Goal: Task Accomplishment & Management: Manage account settings

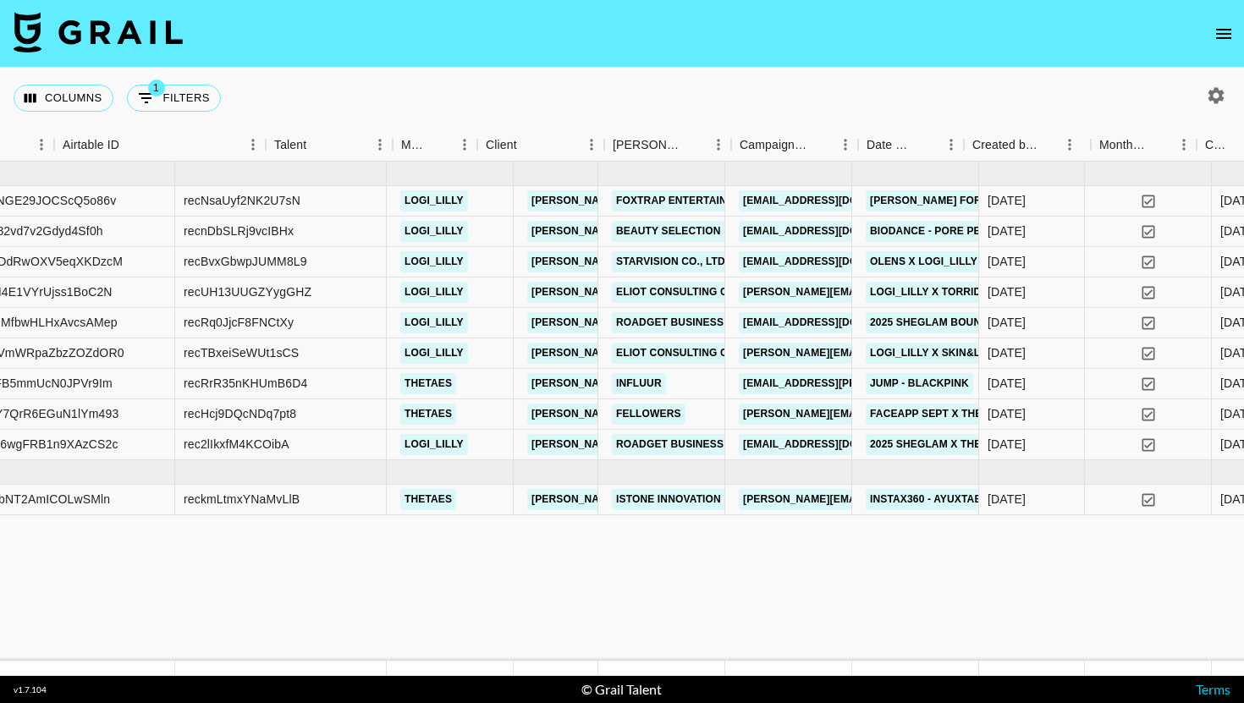
scroll to position [0, 369]
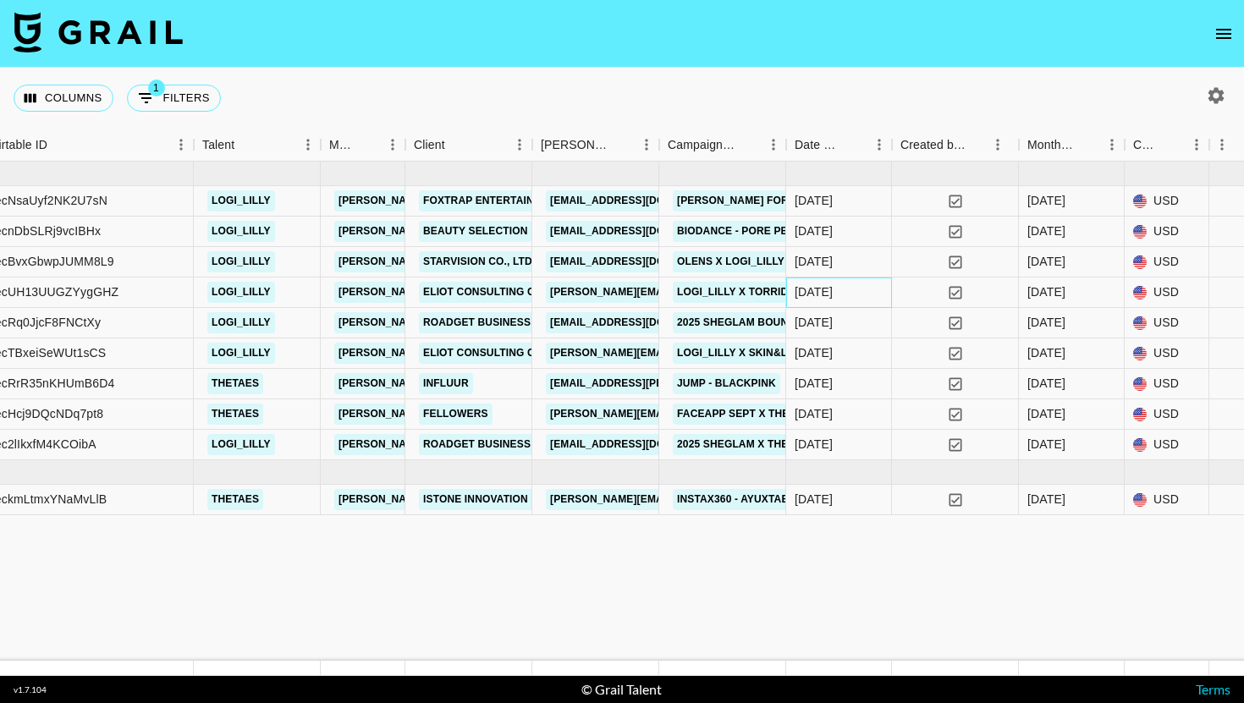
click at [816, 290] on div "9/25/2025" at bounding box center [814, 292] width 38 height 17
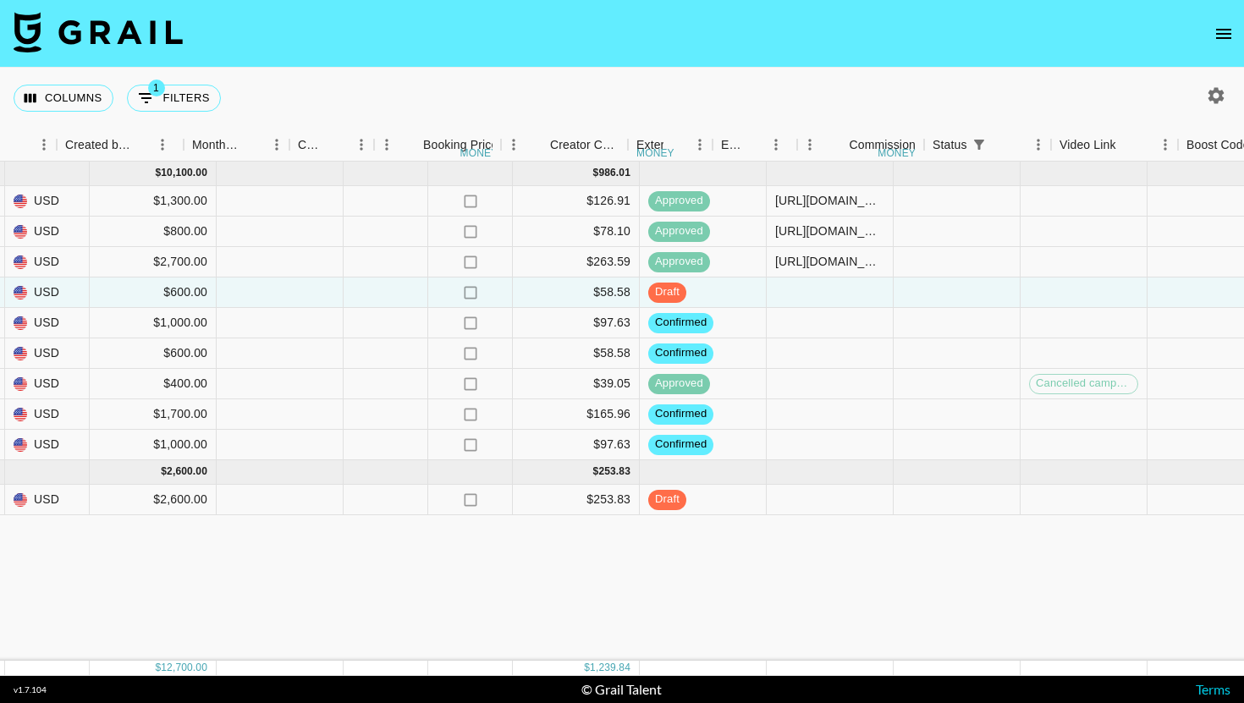
scroll to position [0, 1598]
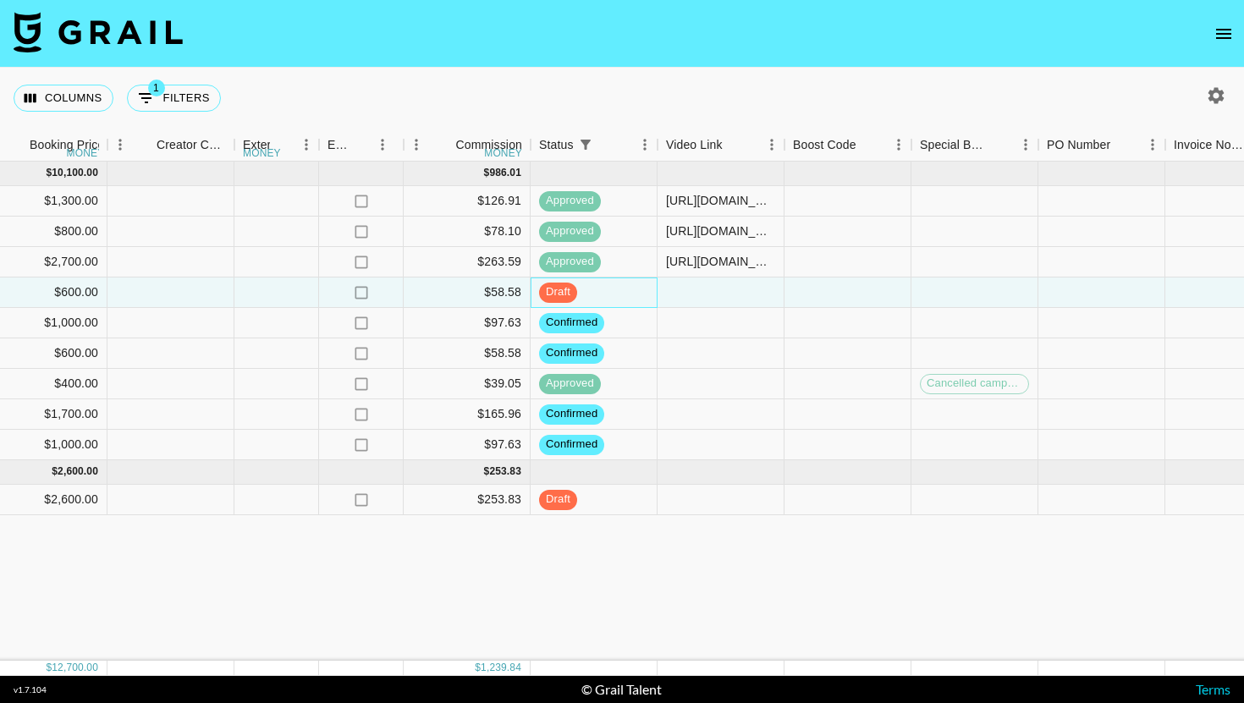
click at [641, 292] on div "draft" at bounding box center [594, 293] width 127 height 30
click at [682, 296] on div at bounding box center [721, 293] width 127 height 30
paste input "https://www.tiktok.com/@logi_lilly/video/7554191456332762386?is_from_webapp=1&s…"
type input "https://www.tiktok.com/@logi_lilly/video/7554191456332762386?is_from_webapp=1&s…"
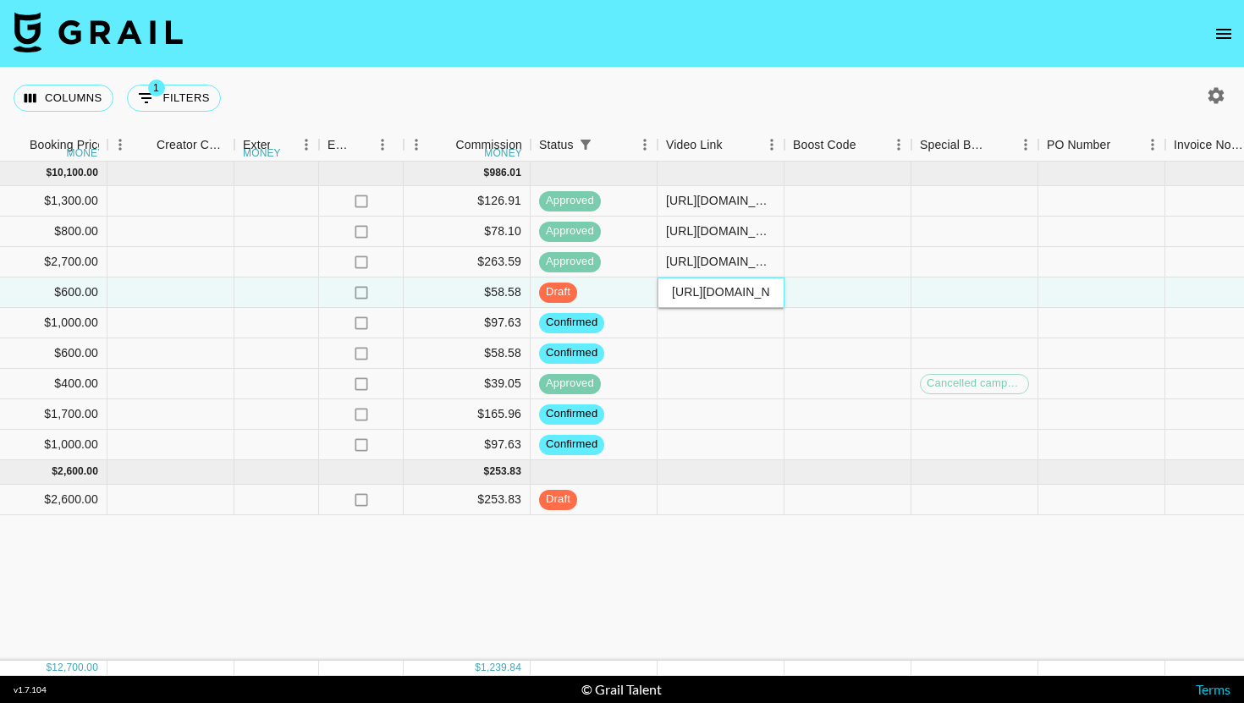
scroll to position [0, 641]
click at [870, 293] on div at bounding box center [848, 293] width 127 height 30
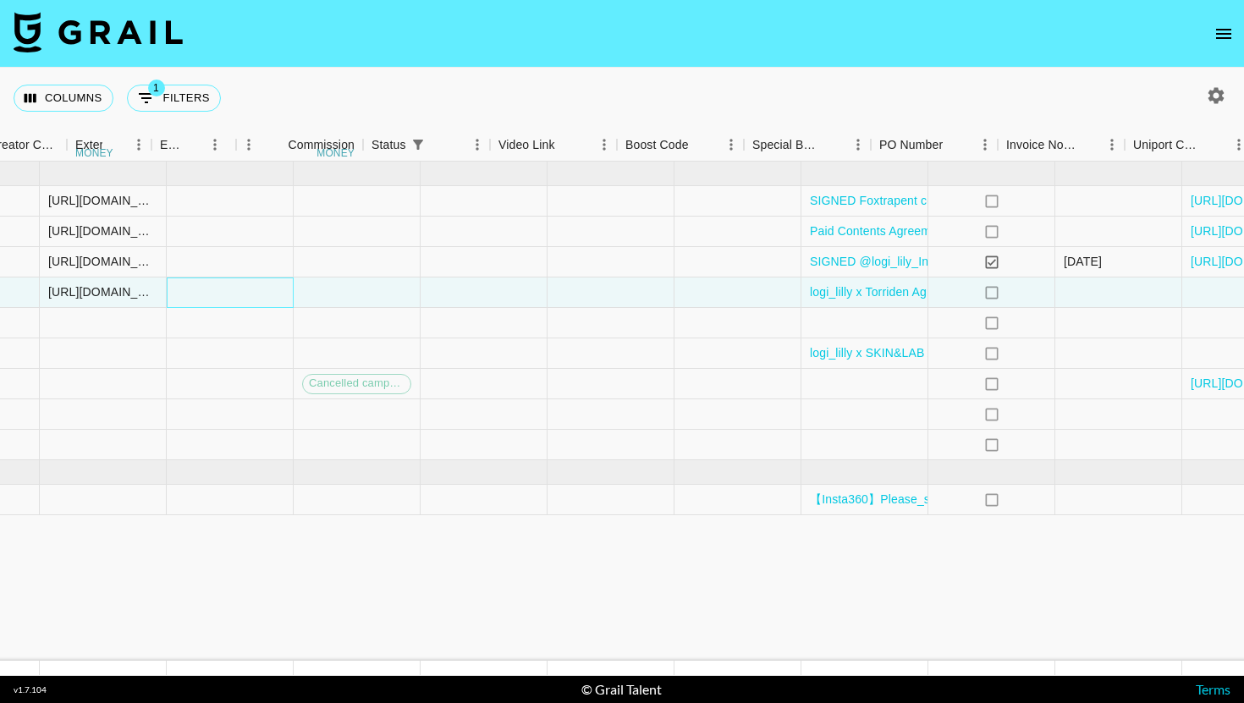
scroll to position [0, 2349]
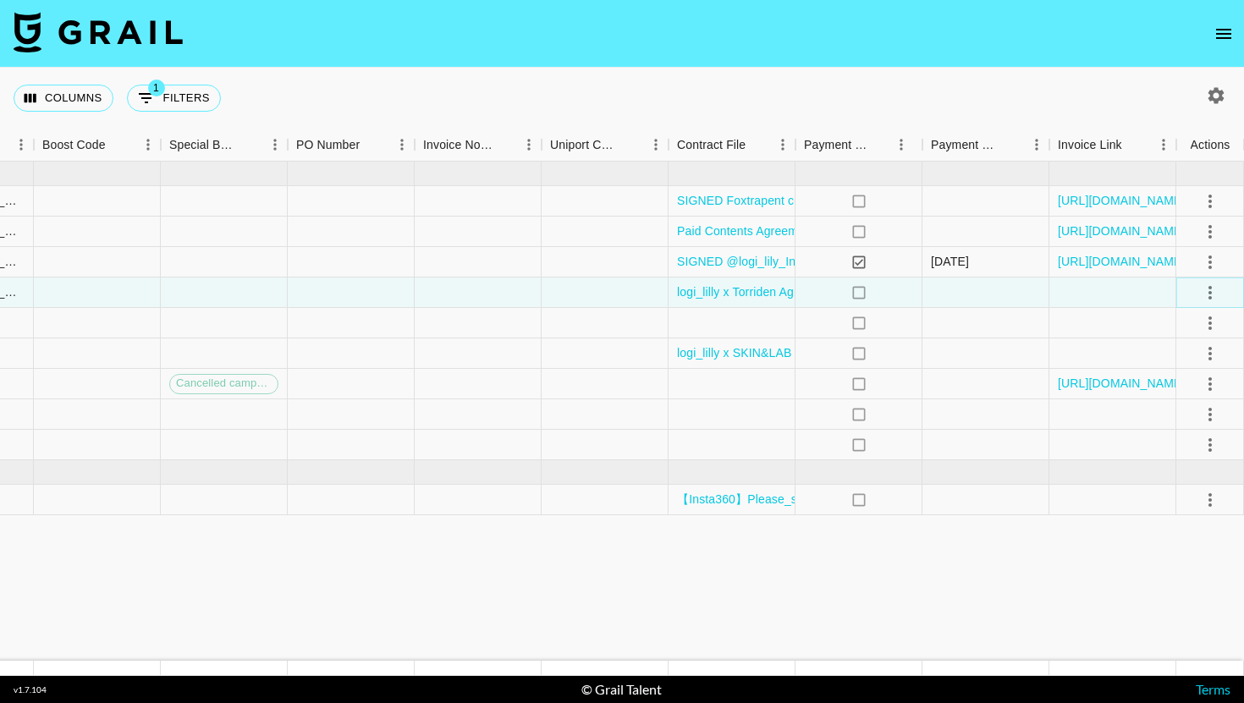
click at [1203, 292] on icon "select merge strategy" at bounding box center [1210, 293] width 20 height 20
click at [1164, 445] on div "Approve" at bounding box center [1174, 451] width 52 height 20
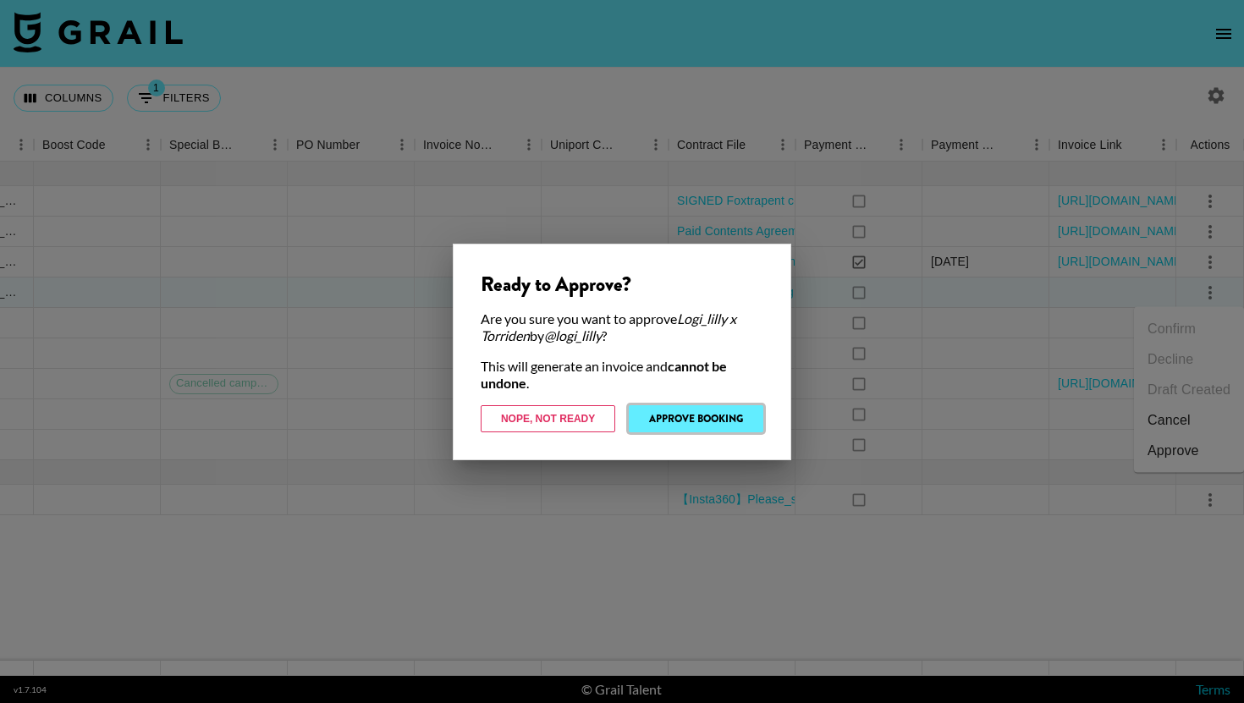
click at [654, 409] on button "Approve Booking" at bounding box center [696, 418] width 135 height 27
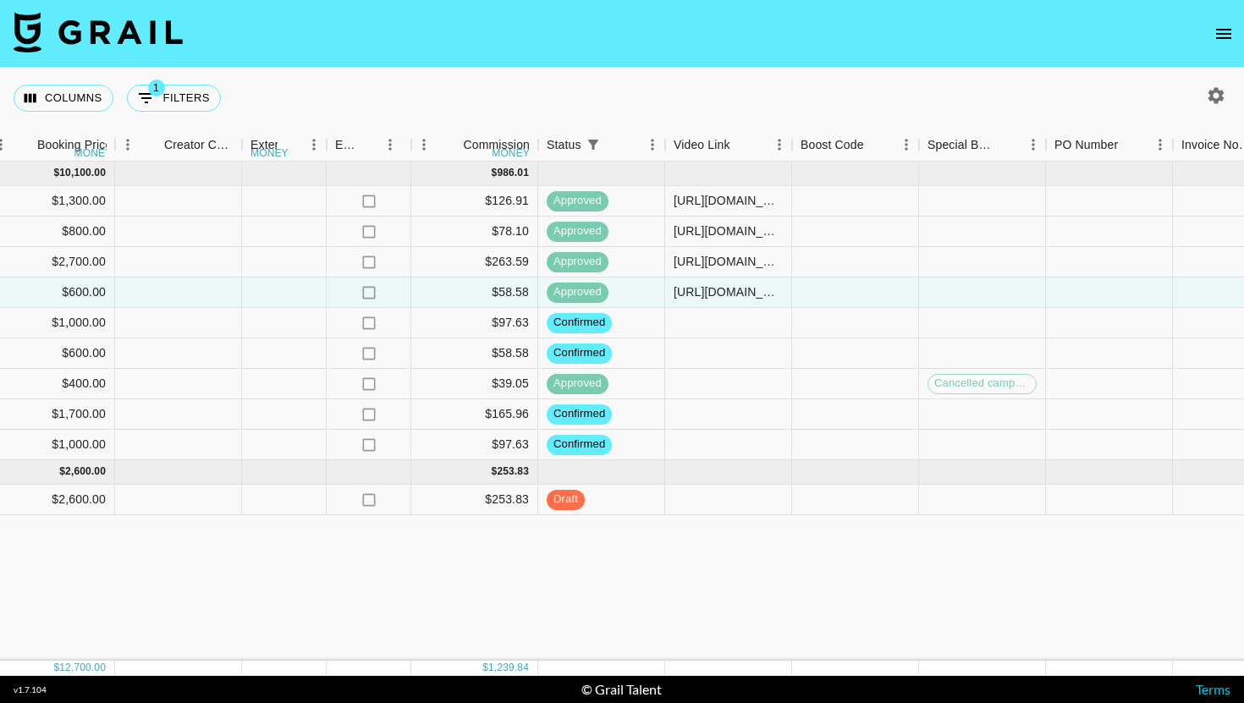
scroll to position [0, 1570]
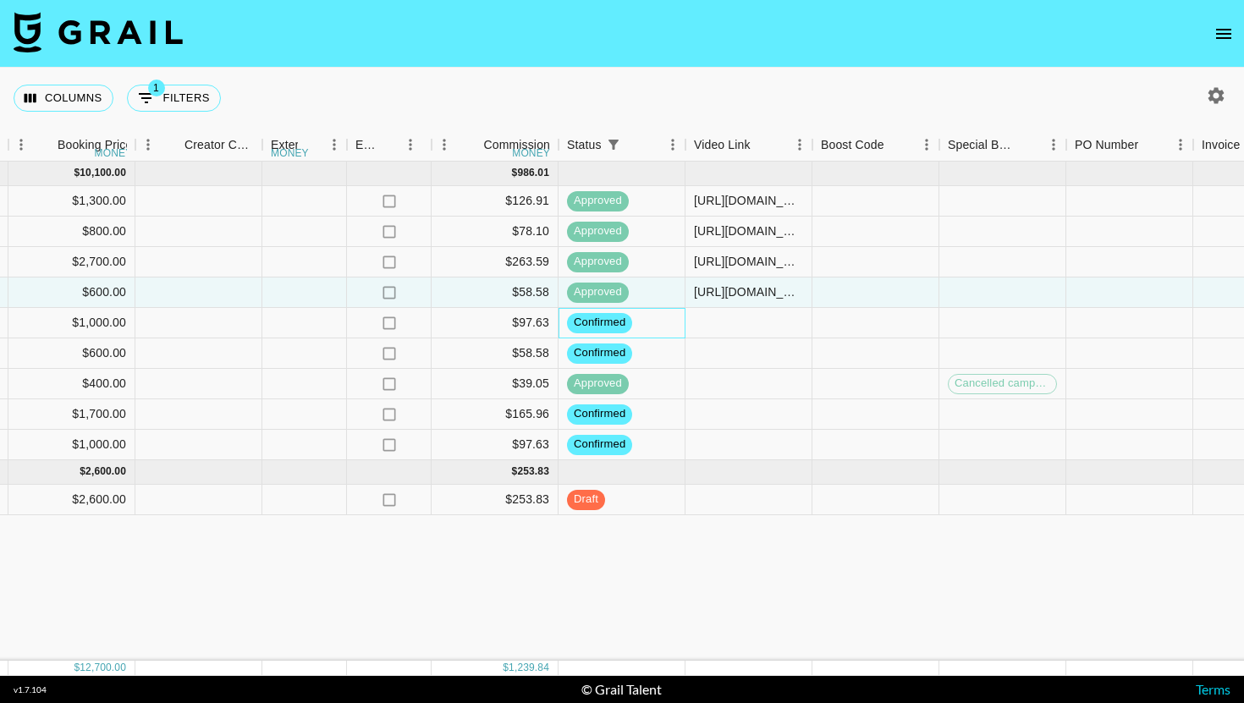
click at [640, 328] on div "confirmed" at bounding box center [622, 323] width 127 height 30
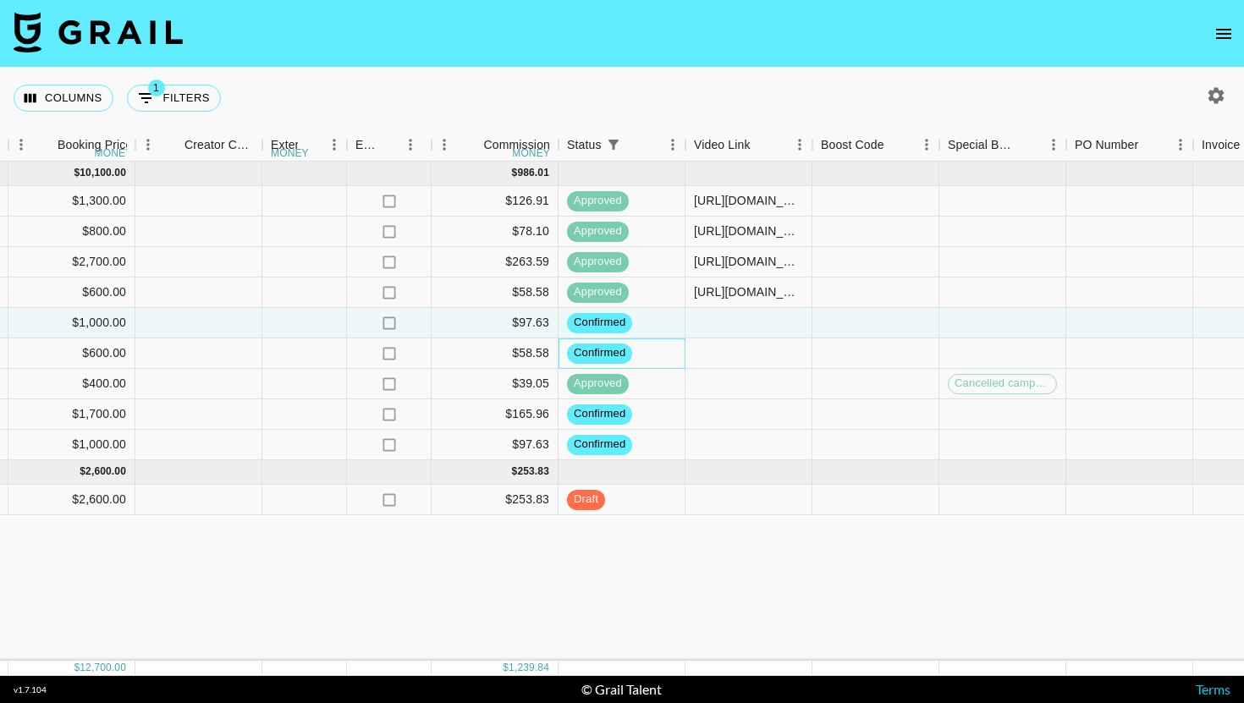
click at [638, 350] on div "confirmed" at bounding box center [622, 354] width 127 height 30
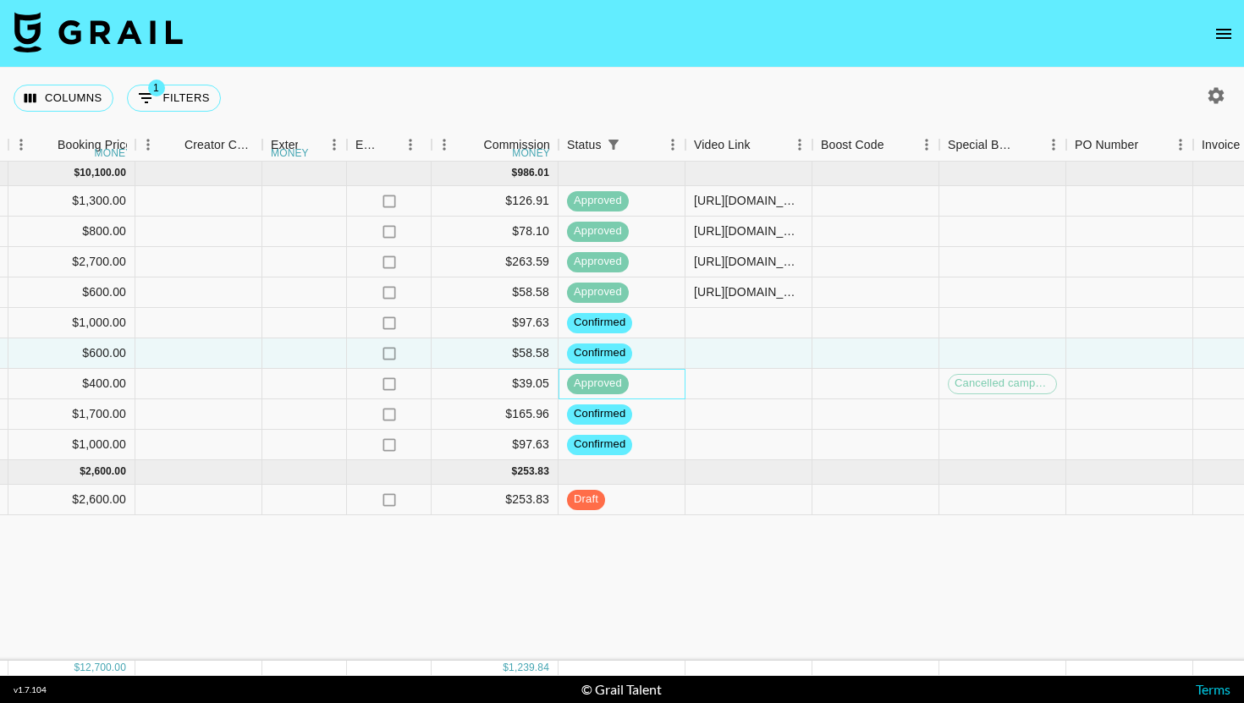
click at [638, 389] on div "approved" at bounding box center [622, 384] width 127 height 30
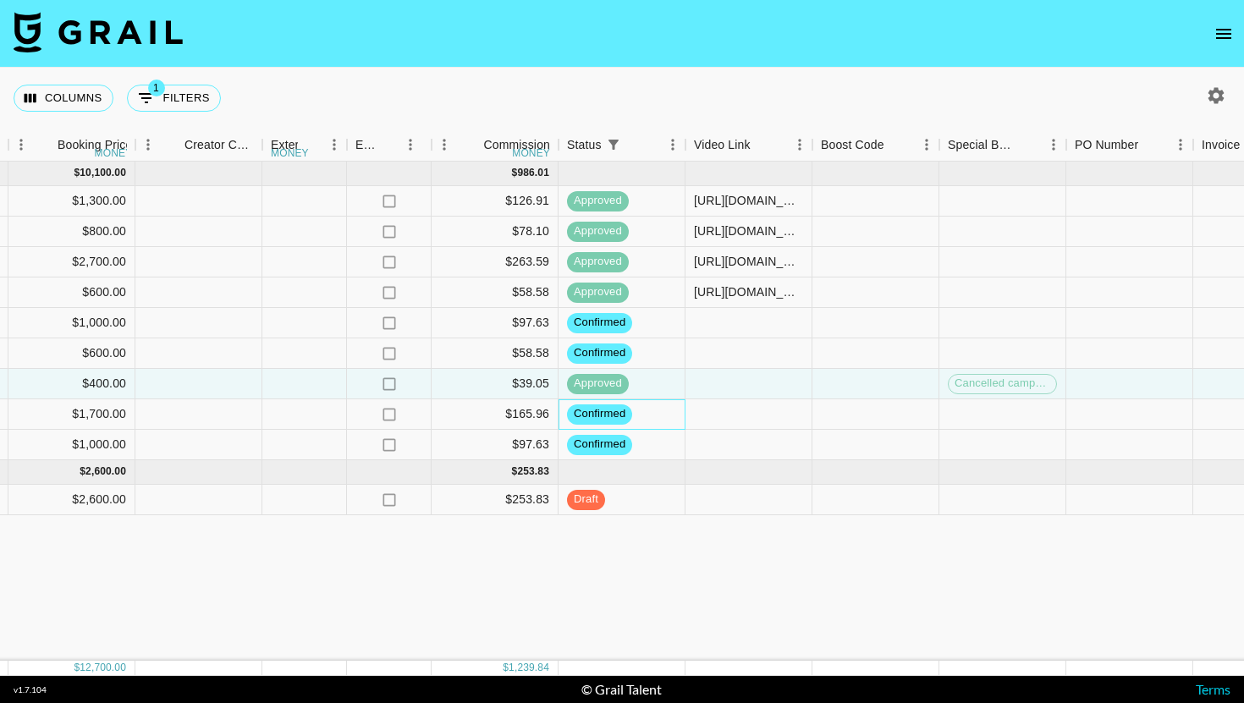
click at [643, 419] on div "confirmed" at bounding box center [622, 414] width 127 height 30
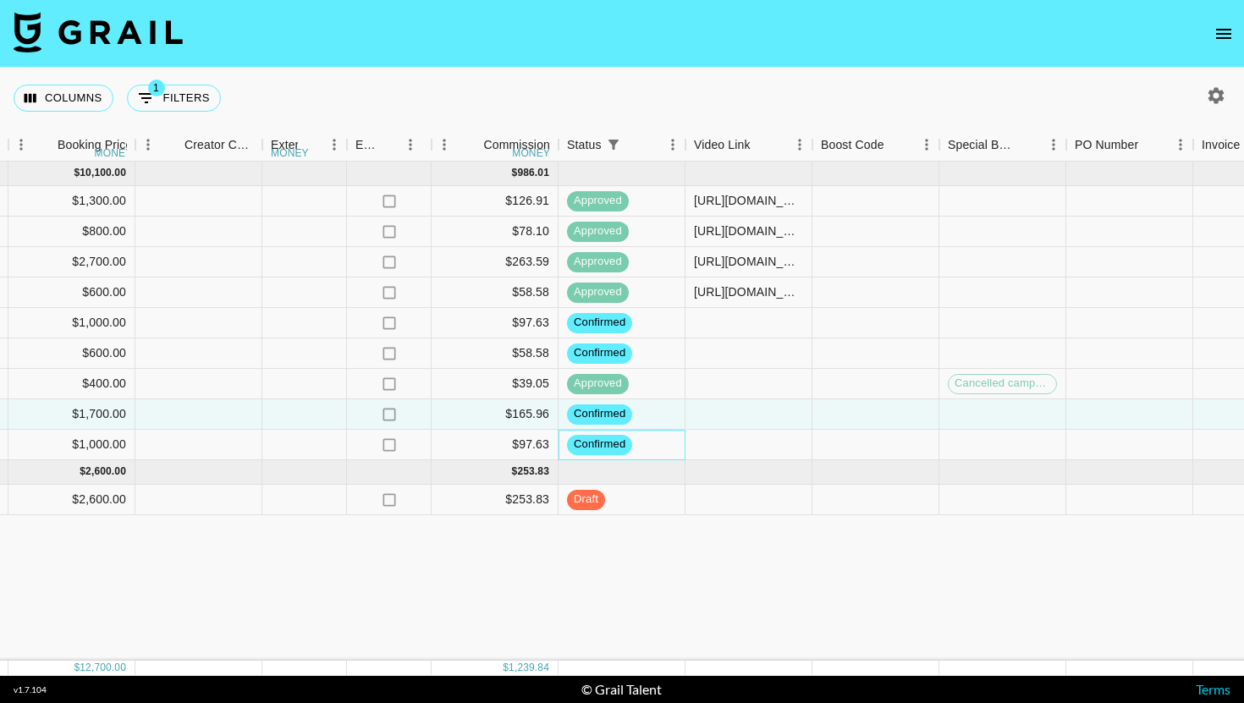
click at [646, 440] on div "confirmed" at bounding box center [622, 445] width 127 height 30
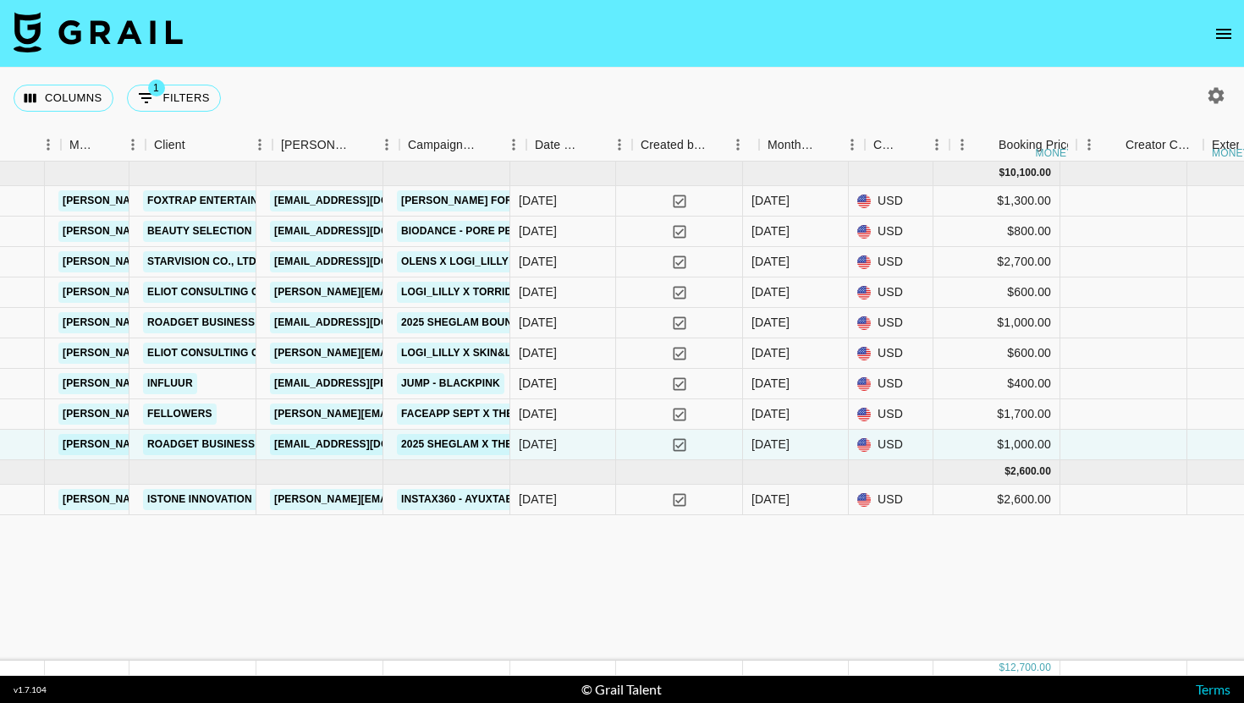
scroll to position [0, 578]
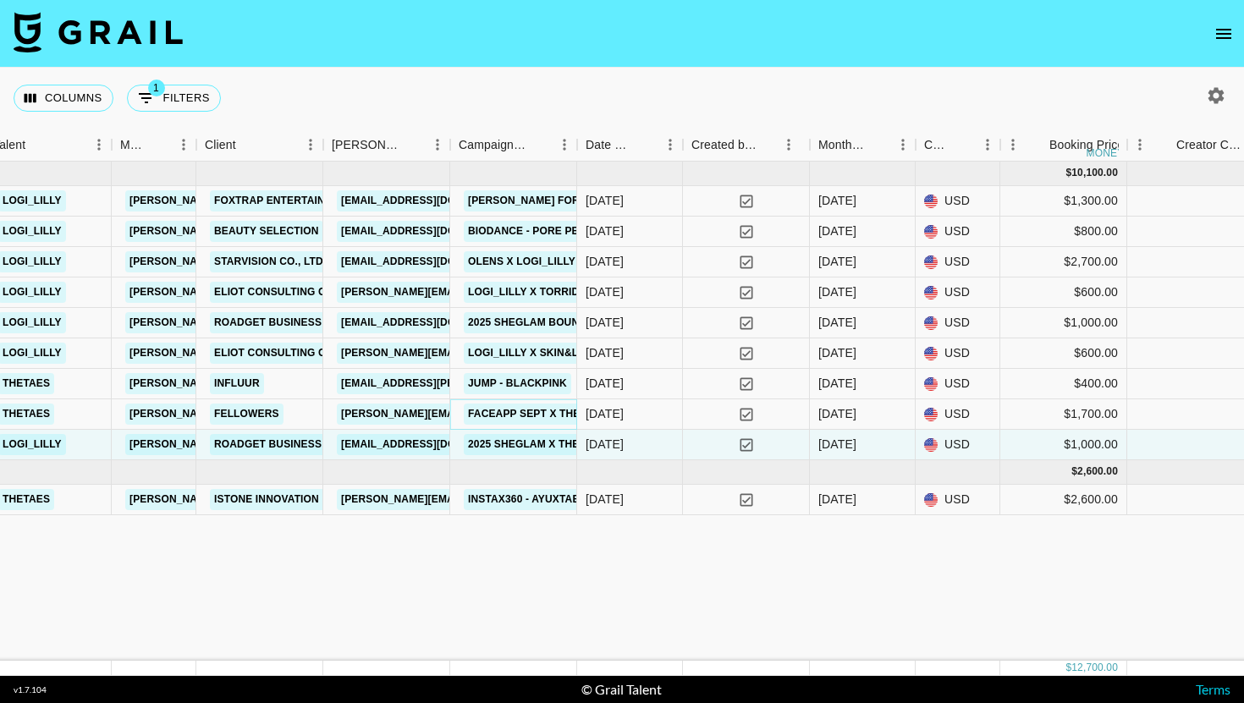
click at [570, 411] on link "FACEAPP Sept x thesydneysmiles" at bounding box center [564, 414] width 201 height 21
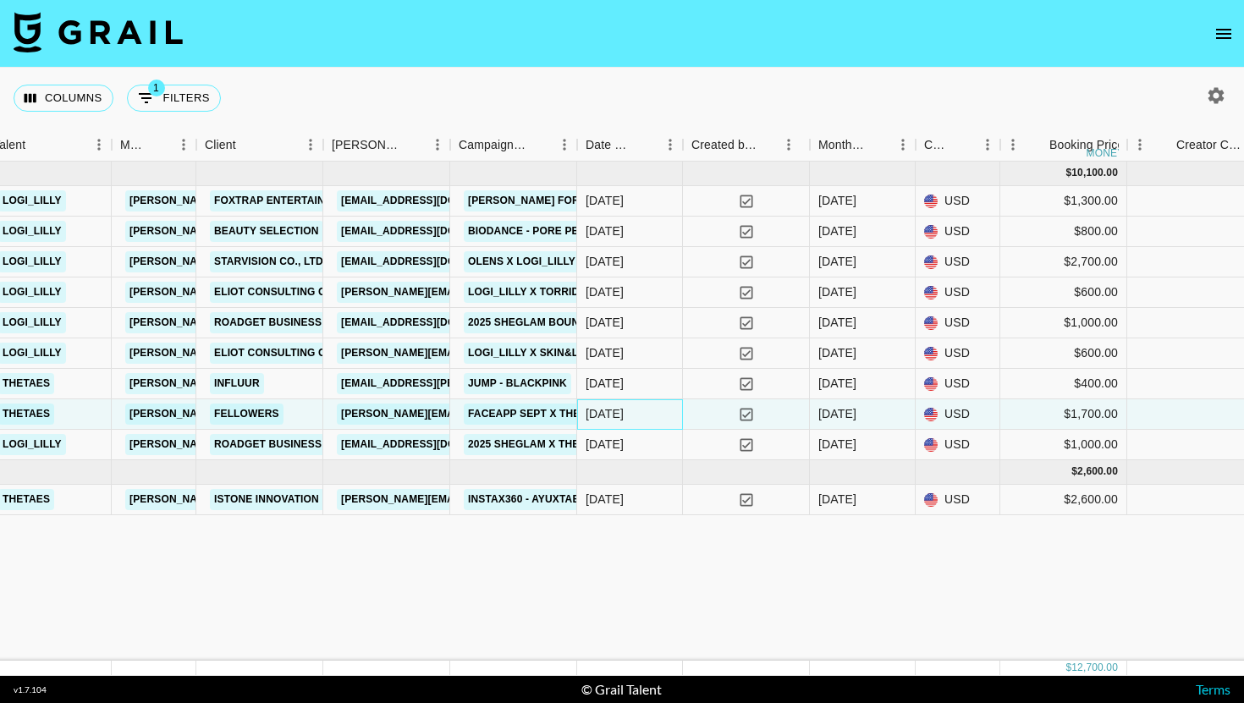
click at [653, 420] on div "9/16/2025" at bounding box center [630, 414] width 106 height 30
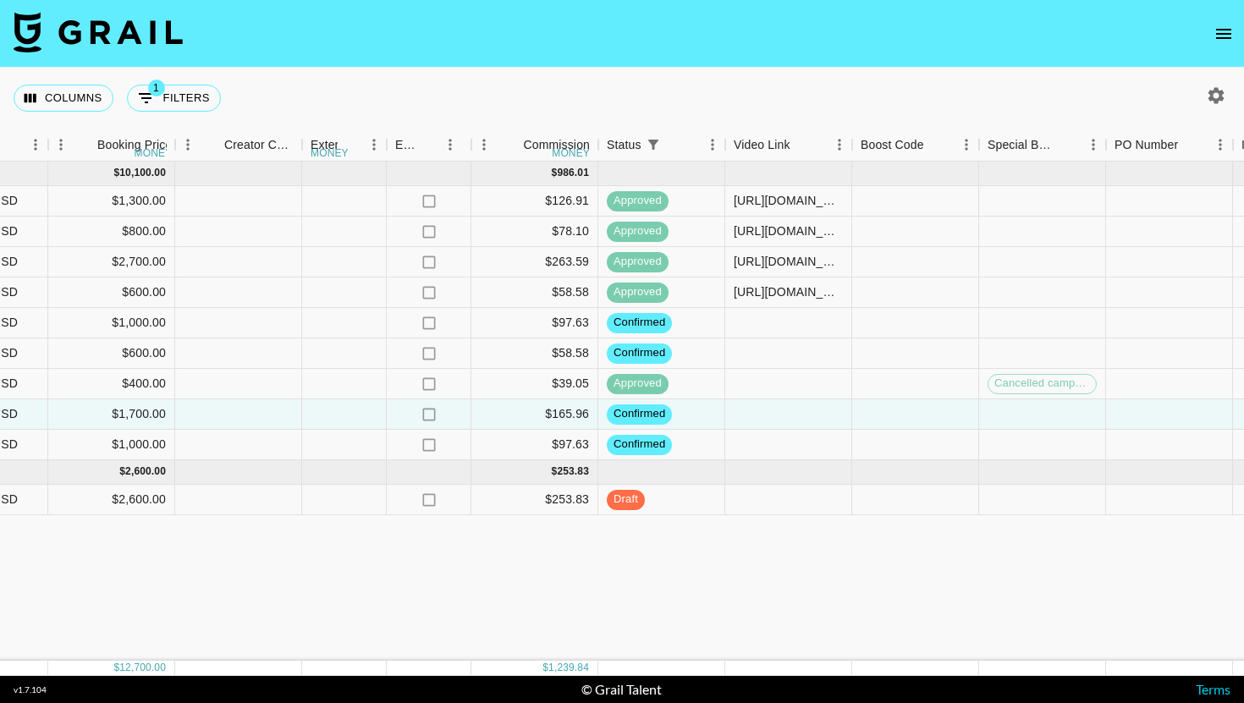
scroll to position [0, 2349]
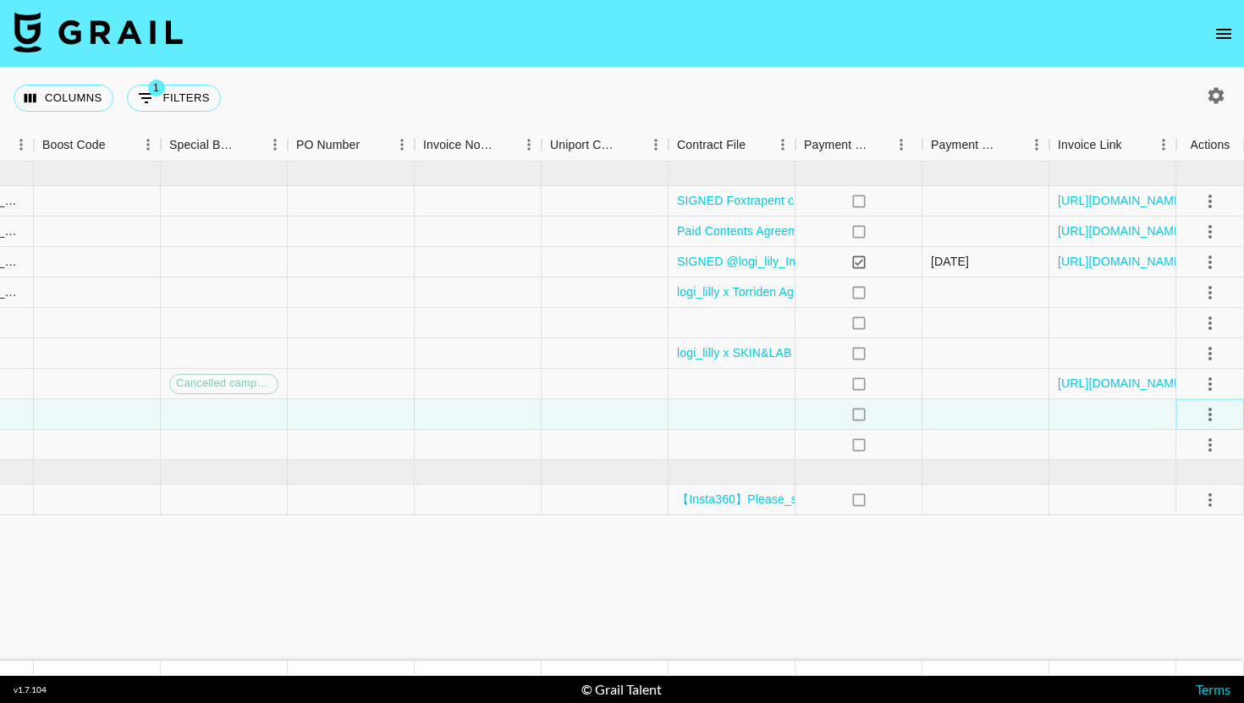
click at [1218, 422] on icon "select merge strategy" at bounding box center [1210, 415] width 20 height 20
click at [1190, 516] on li "Draft Created" at bounding box center [1189, 512] width 110 height 30
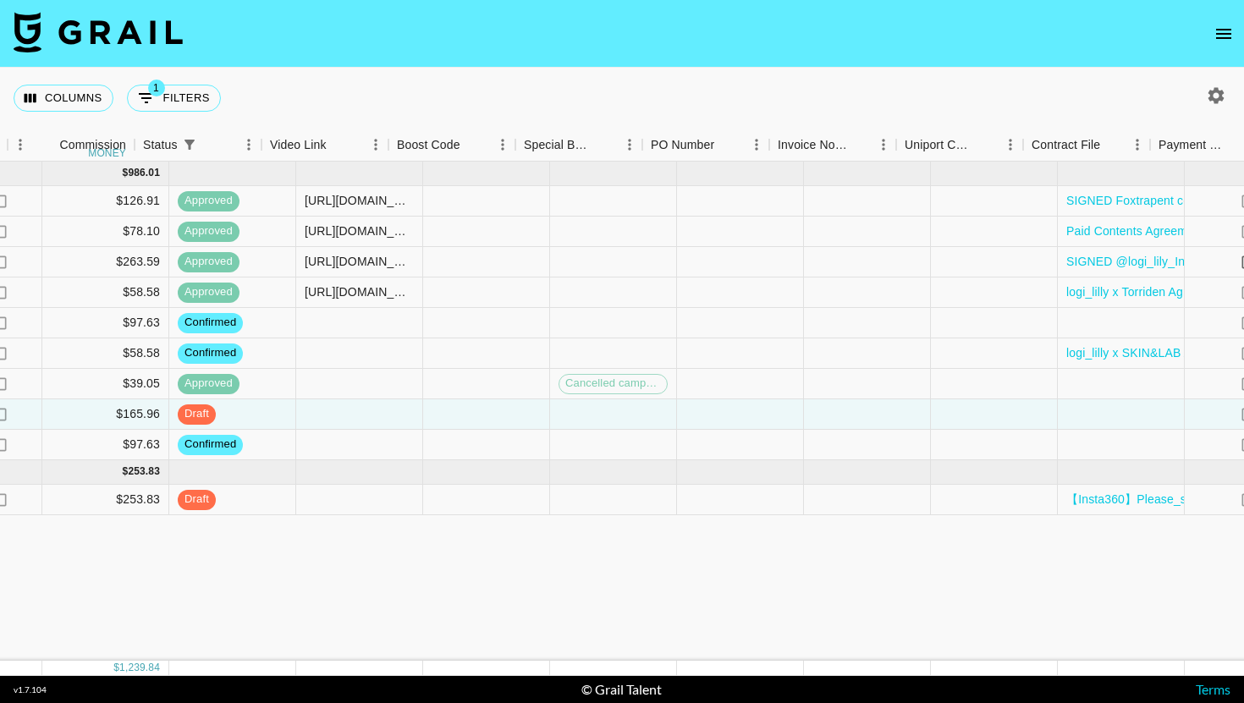
scroll to position [0, 1761]
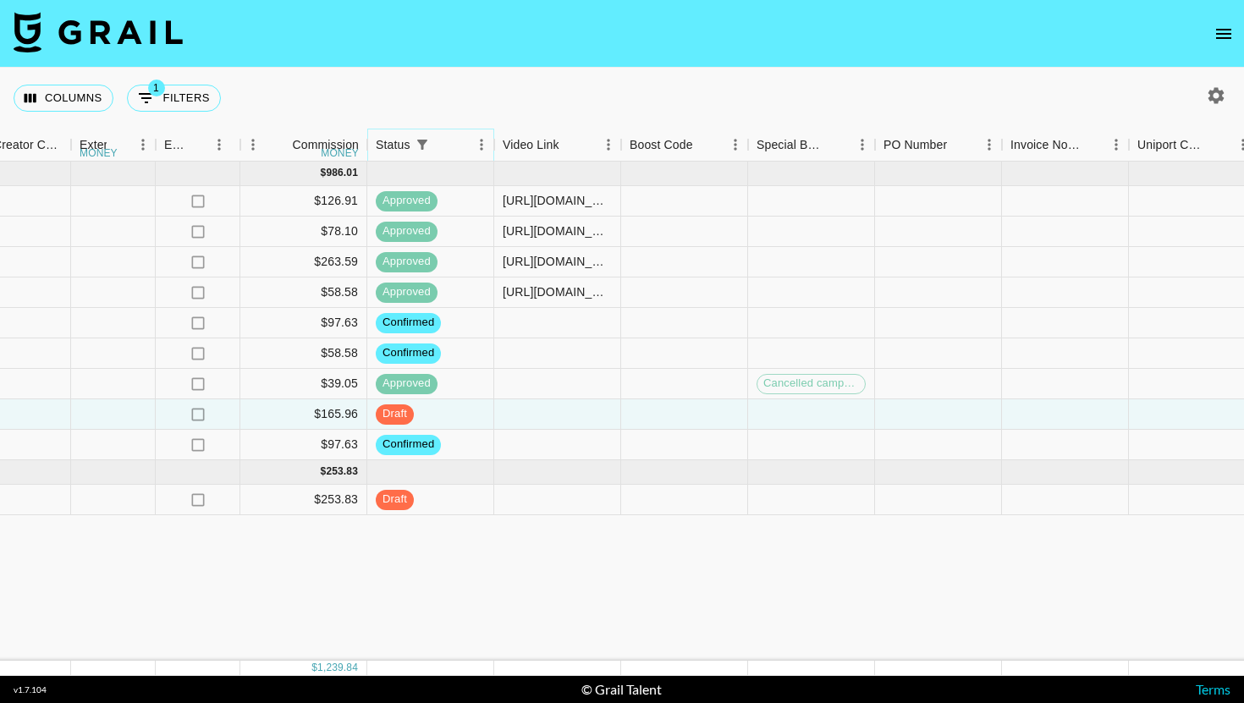
click at [430, 146] on button "Show filters" at bounding box center [422, 145] width 24 height 24
select select "status"
select select "not"
select select "cancelled"
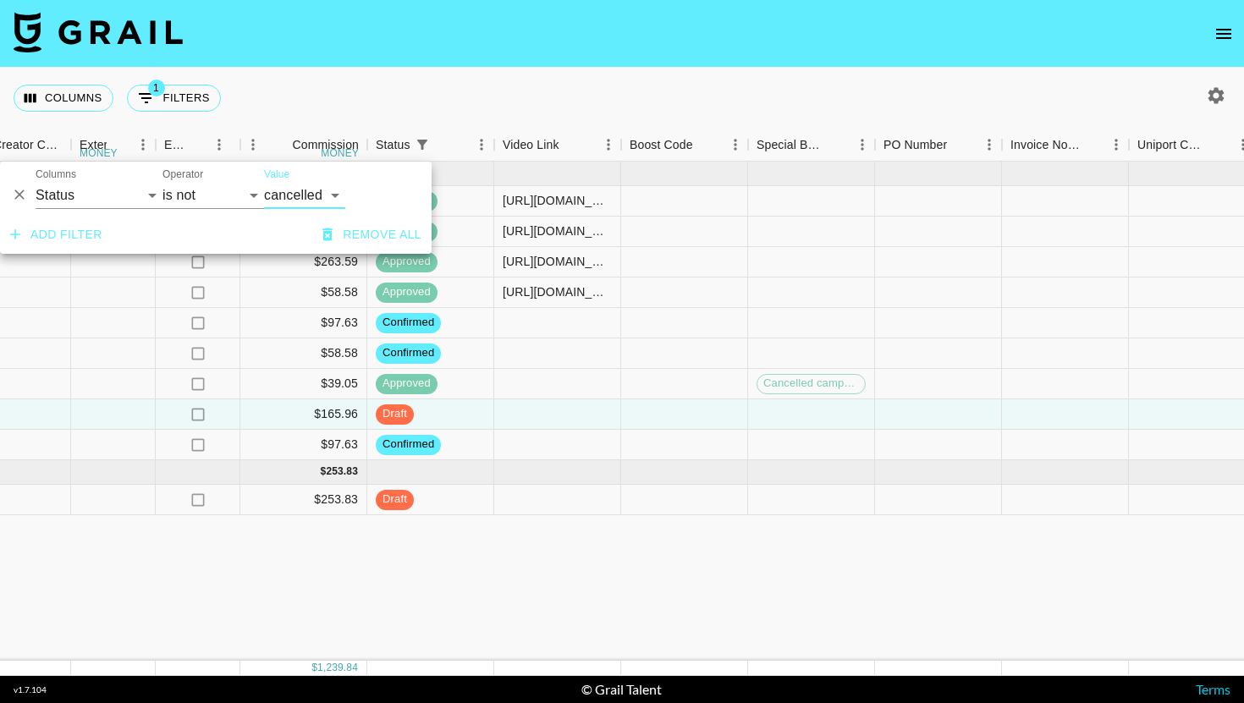
click at [90, 243] on button "Add filter" at bounding box center [56, 234] width 106 height 31
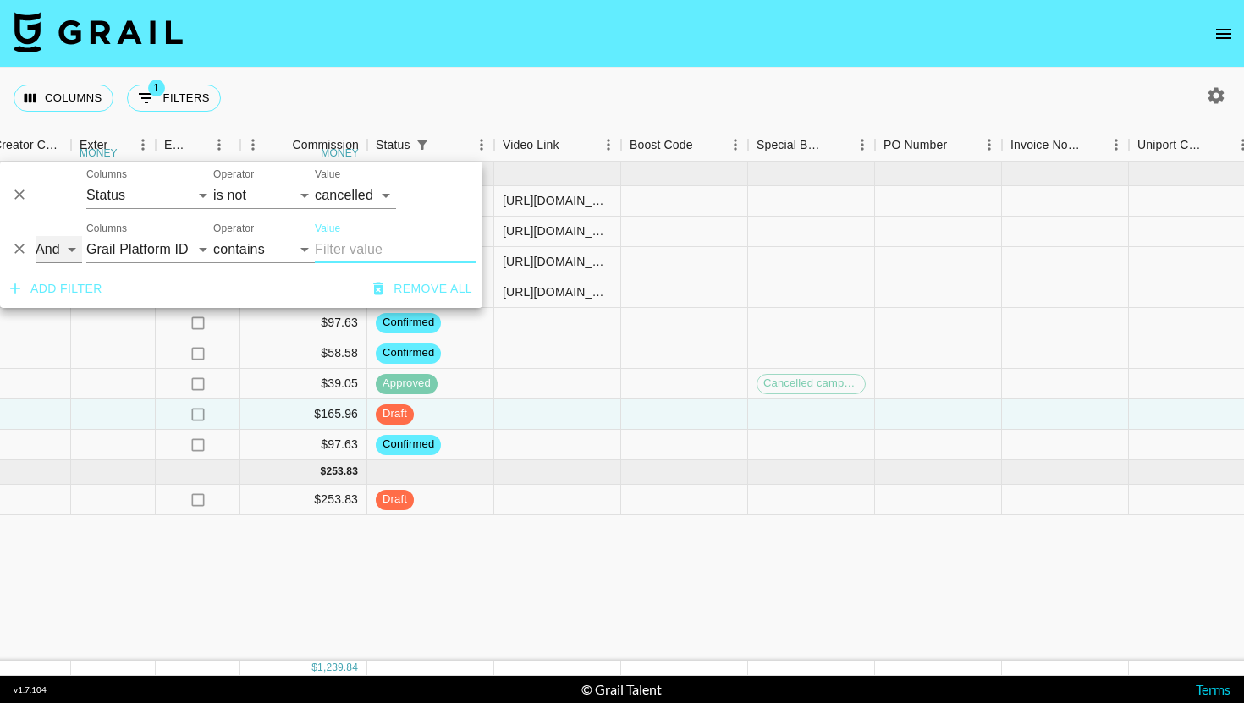
click at [80, 254] on select "And Or" at bounding box center [59, 249] width 47 height 27
click at [132, 250] on select "Grail Platform ID Airtable ID Talent Manager Client Booker Campaign (Type) Date…" at bounding box center [149, 249] width 127 height 27
select select "status"
click at [86, 236] on select "Grail Platform ID Airtable ID Talent Manager Client Booker Campaign (Type) Date…" at bounding box center [149, 249] width 127 height 27
select select "is"
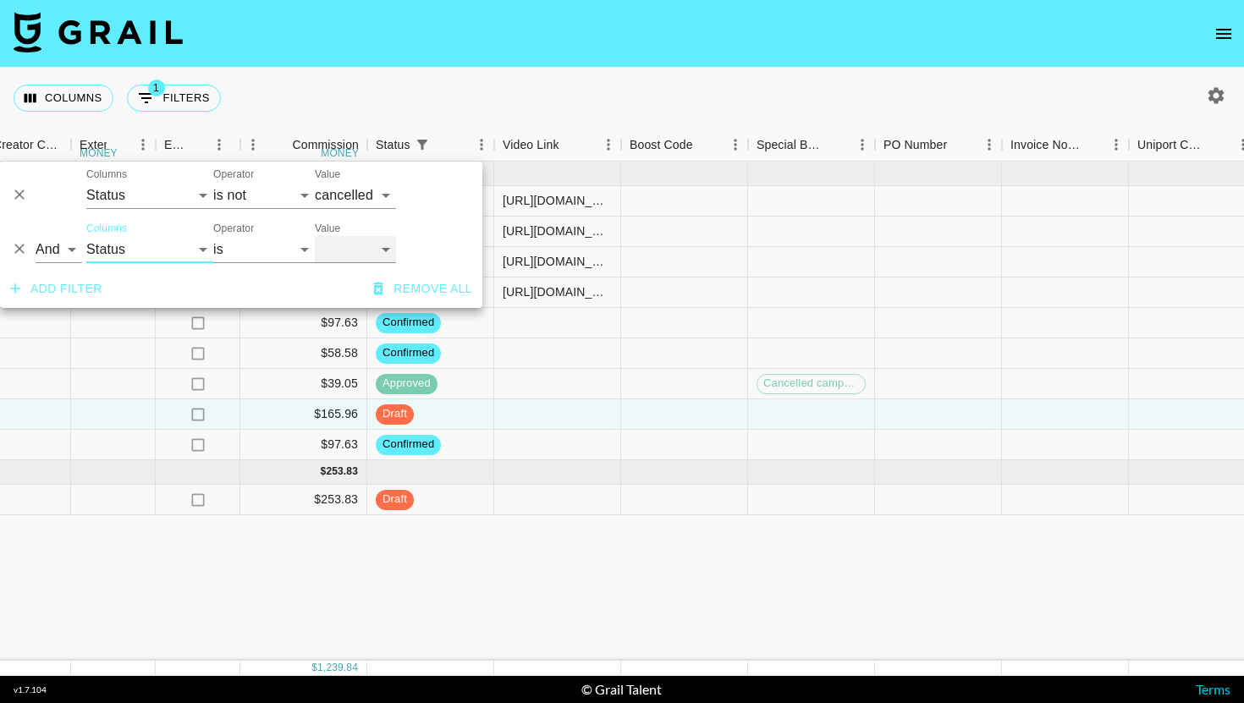
click at [348, 247] on select "confirmed declined draft posted approved cancelled badDebt" at bounding box center [355, 249] width 81 height 27
select select "approved"
click at [315, 236] on select "confirmed declined draft posted approved cancelled badDebt" at bounding box center [355, 249] width 81 height 27
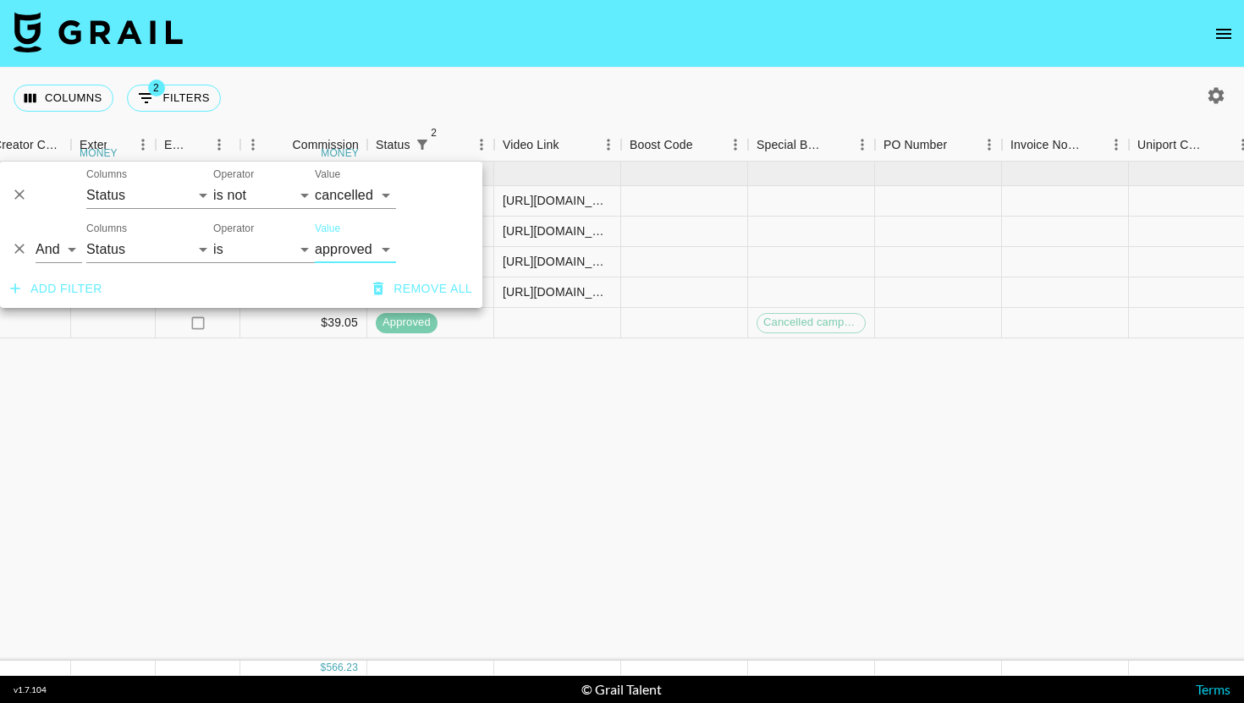
click at [357, 532] on div "Sep '25 ( 5 ) $ 5,800.00 $ 566.23 0tEJNGE29JOCScQ5o86v recNsaUyf2NK2U7sN logi_l…" at bounding box center [35, 411] width 3593 height 499
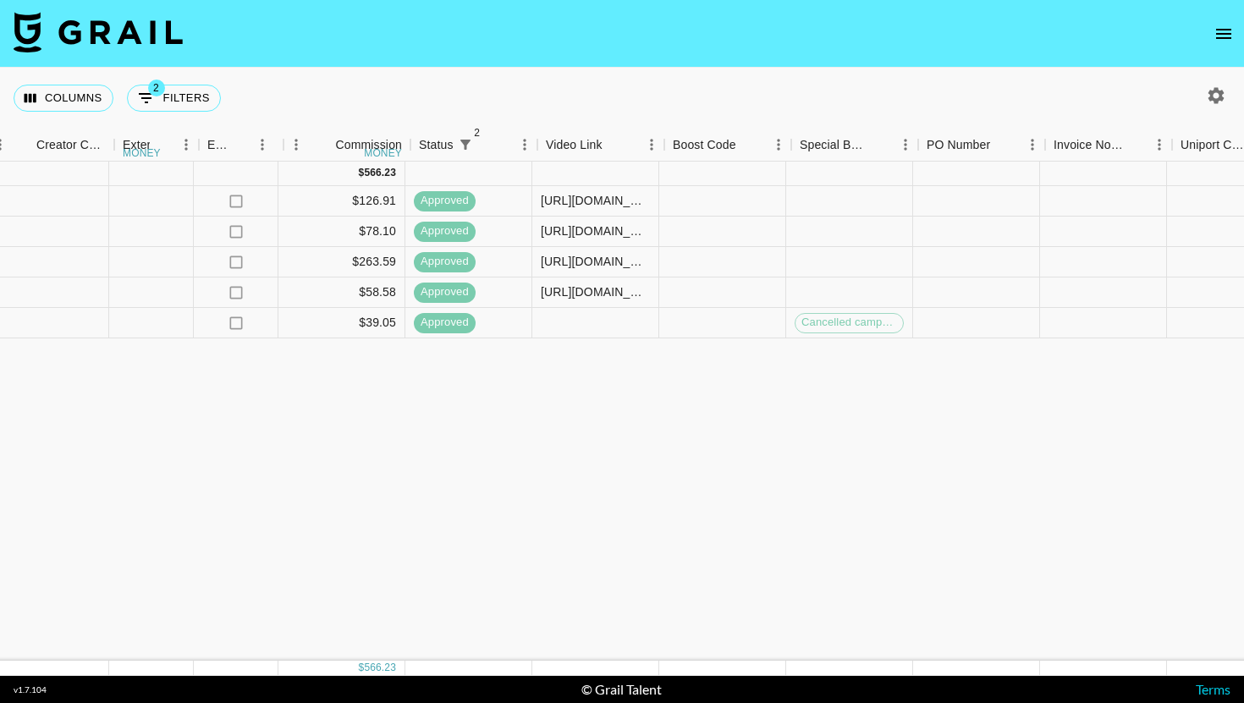
scroll to position [0, 1739]
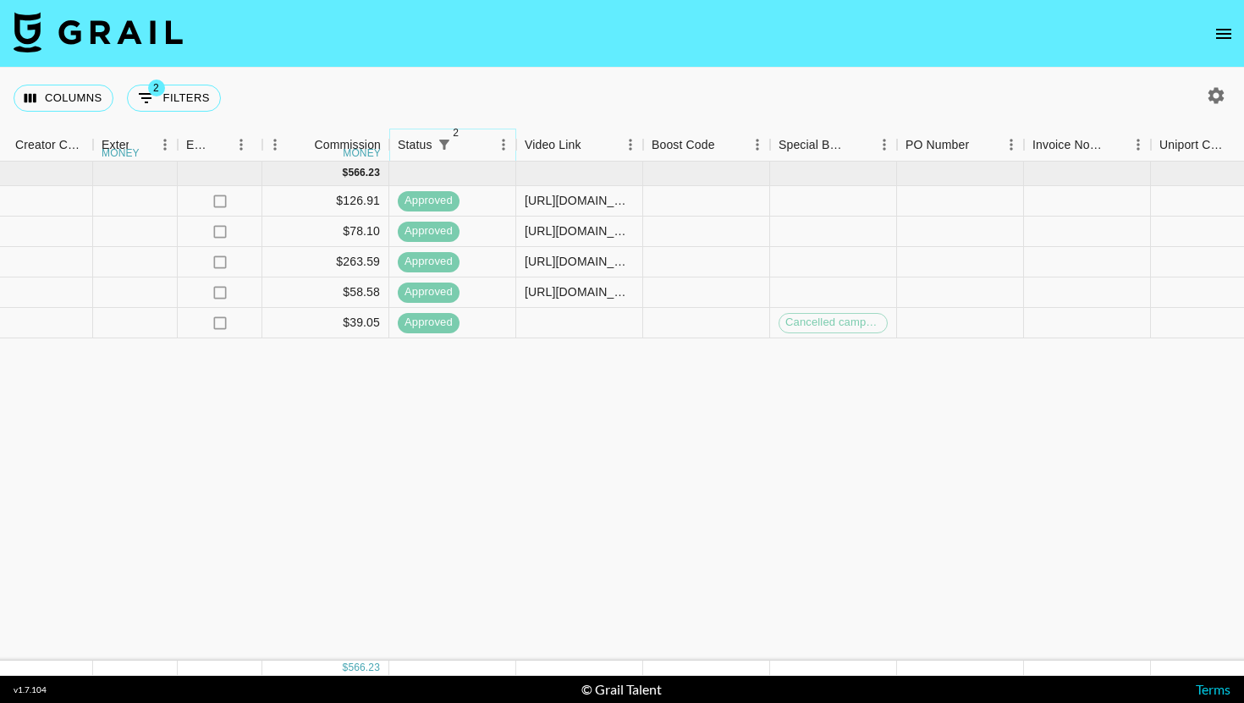
click at [439, 151] on icon "Show filters" at bounding box center [444, 144] width 15 height 15
select select "status"
select select "not"
select select "cancelled"
select select "status"
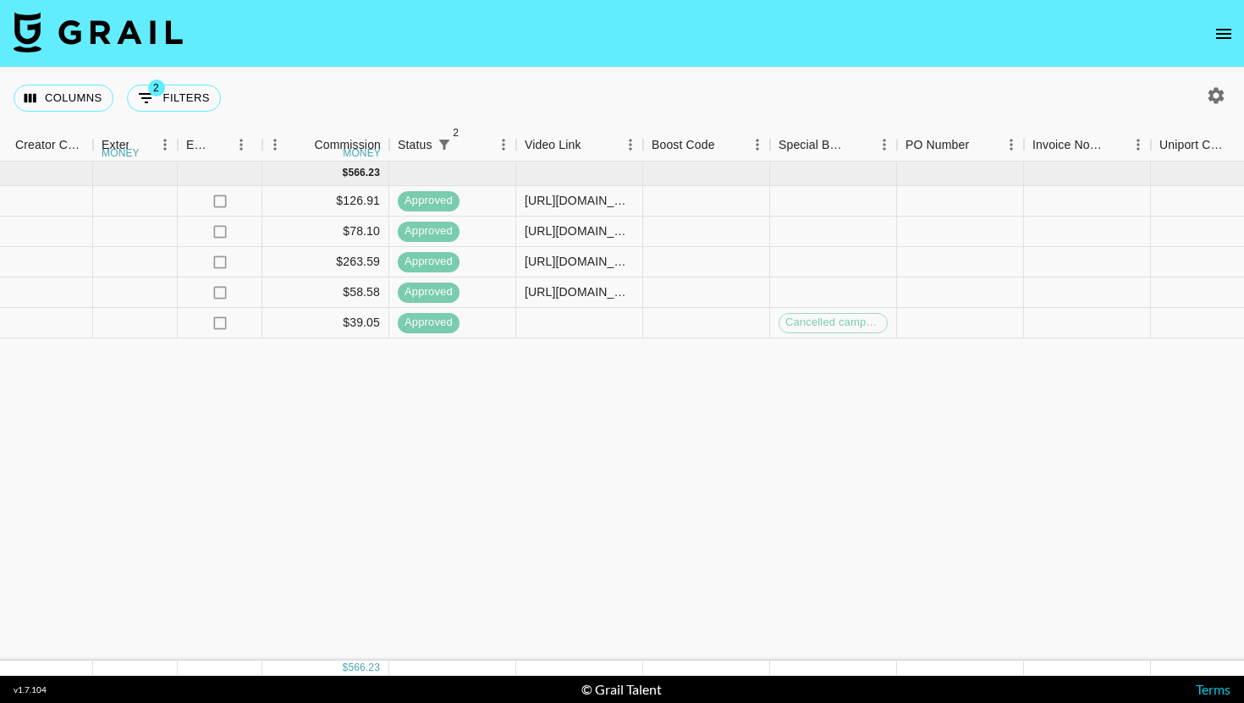
select select "approved"
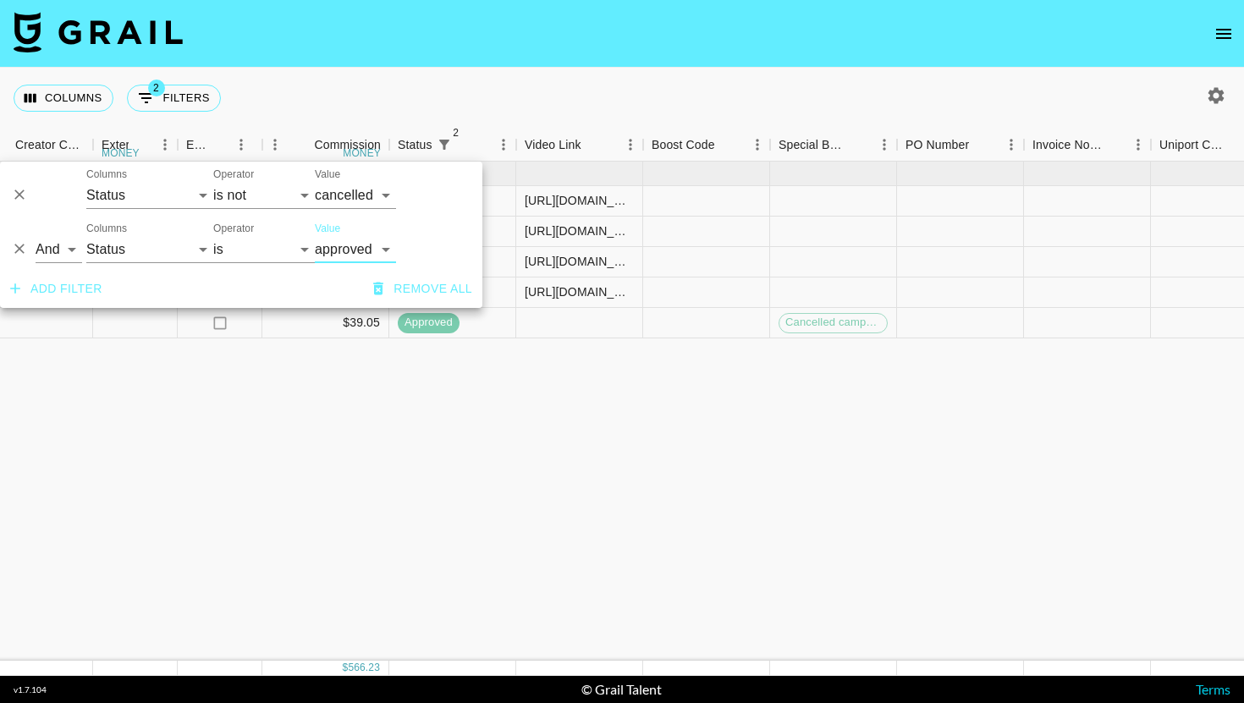
click at [28, 256] on button "Delete" at bounding box center [19, 248] width 25 height 25
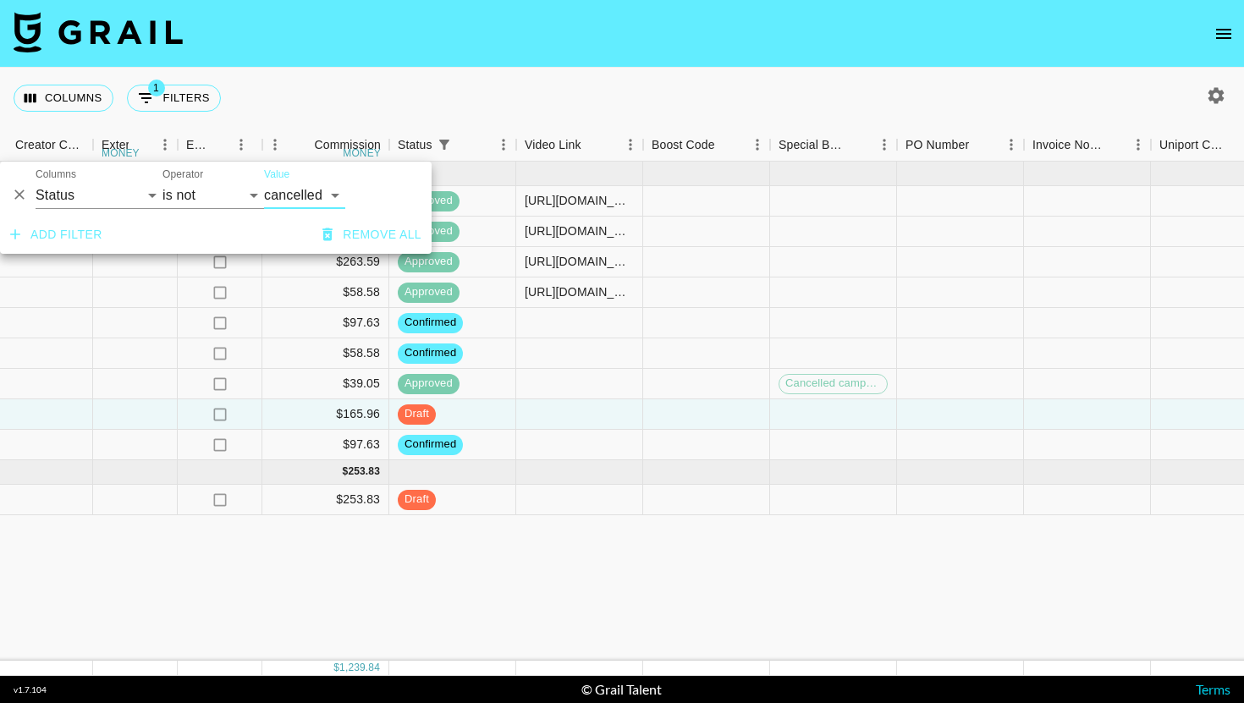
click at [258, 530] on div "Sep '25 ( 9 ) $ 10,100.00 $ 986.01 0tEJNGE29JOCScQ5o86v recNsaUyf2NK2U7sN logi_…" at bounding box center [57, 411] width 3593 height 499
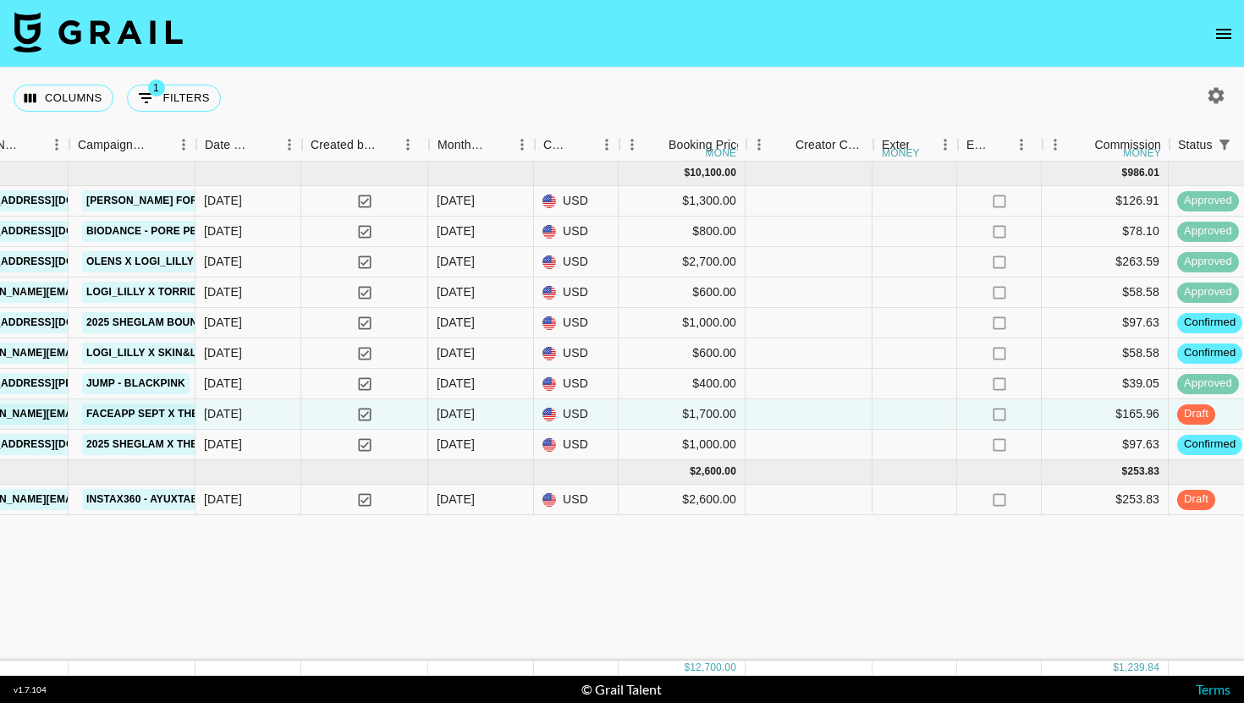
scroll to position [0, 956]
